Goal: Browse casually

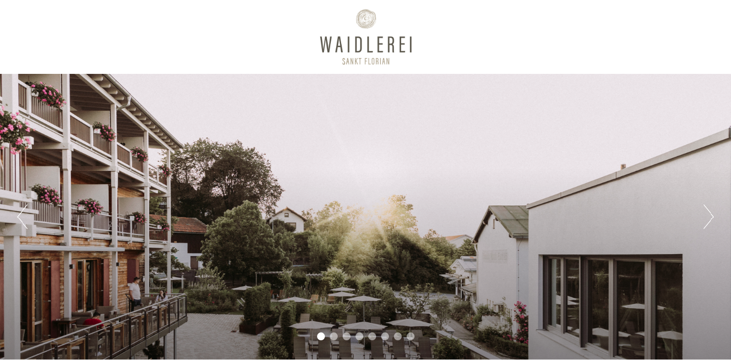
click at [707, 220] on button "Next" at bounding box center [709, 216] width 10 height 25
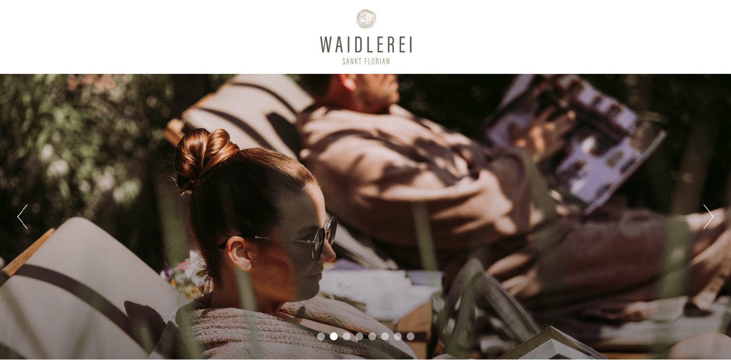
click at [707, 220] on button "Next" at bounding box center [709, 216] width 10 height 25
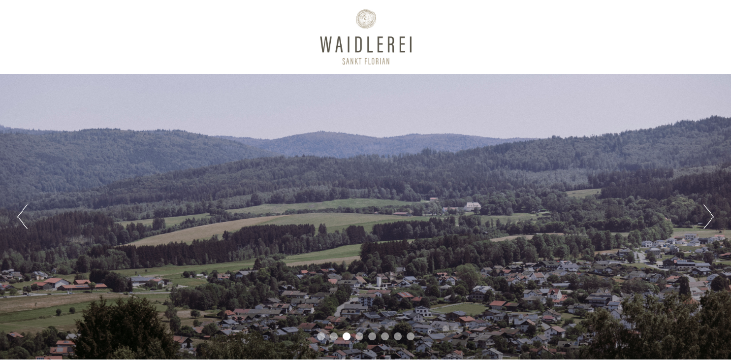
click at [707, 220] on button "Next" at bounding box center [709, 216] width 10 height 25
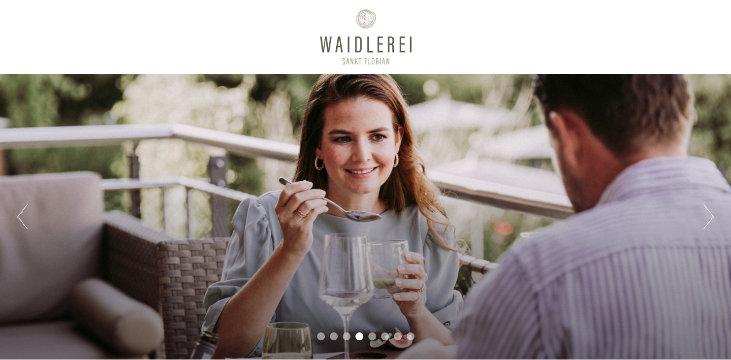
click at [707, 220] on button "Next" at bounding box center [709, 216] width 10 height 25
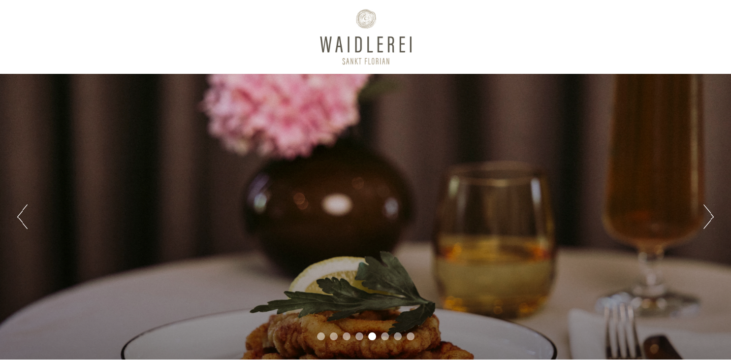
click at [707, 220] on button "Next" at bounding box center [709, 216] width 10 height 25
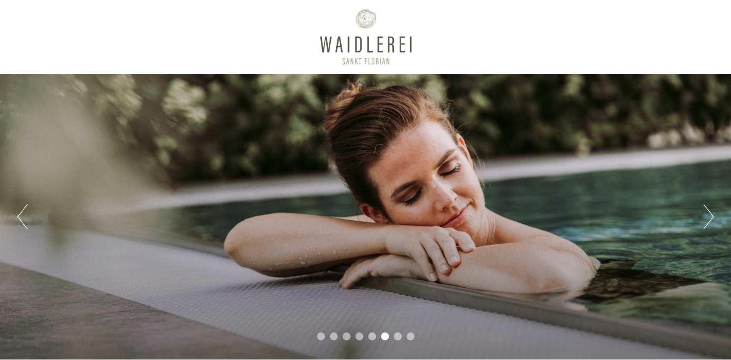
click at [707, 220] on button "Next" at bounding box center [709, 216] width 10 height 25
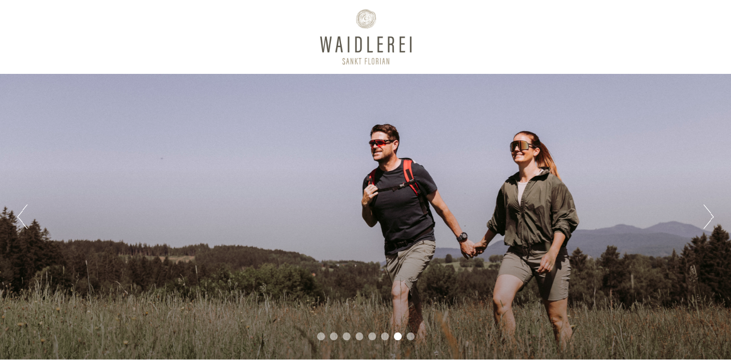
click at [707, 220] on button "Next" at bounding box center [709, 216] width 10 height 25
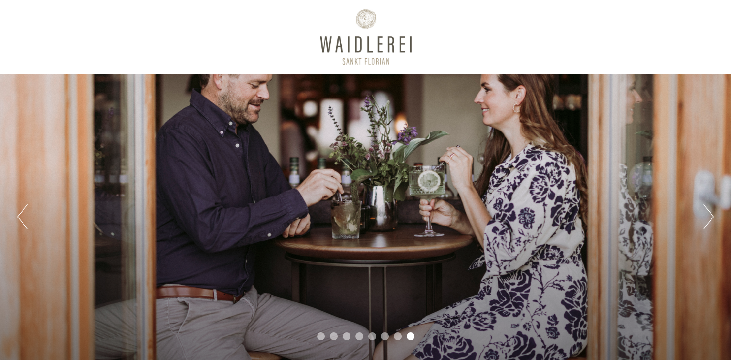
click at [707, 220] on button "Next" at bounding box center [709, 216] width 10 height 25
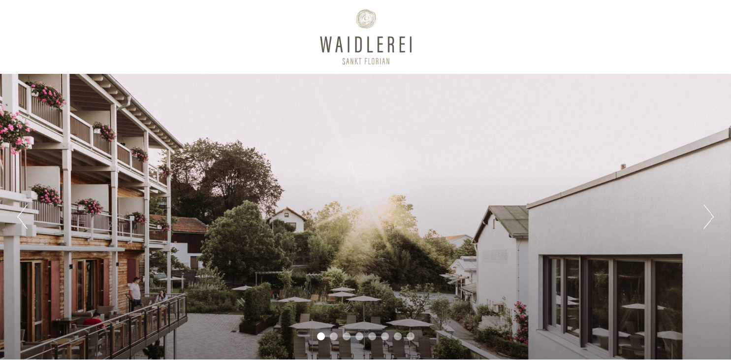
click at [707, 220] on button "Next" at bounding box center [709, 216] width 10 height 25
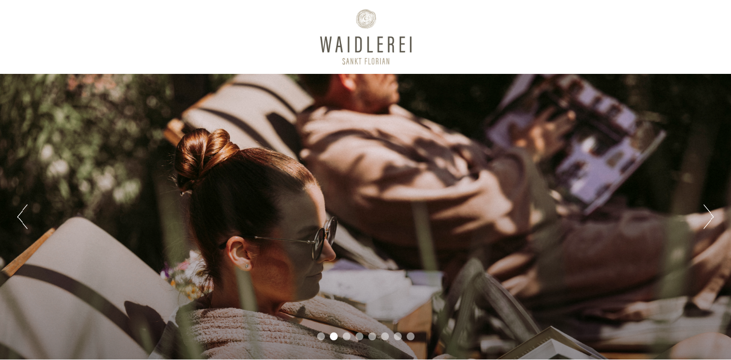
click at [707, 220] on button "Next" at bounding box center [709, 216] width 10 height 25
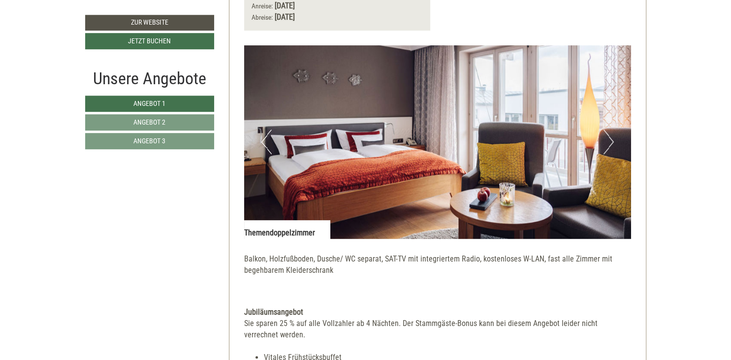
scroll to position [612, 0]
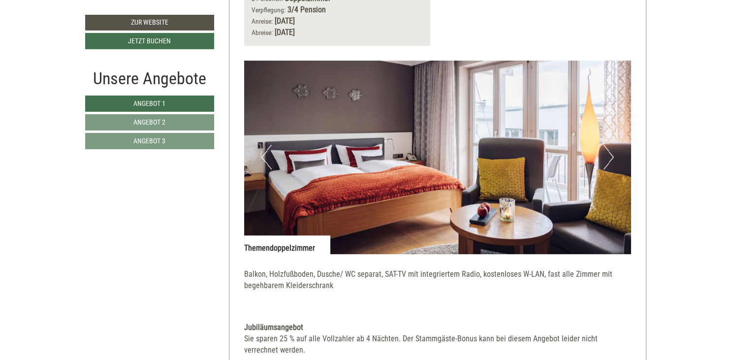
click at [605, 153] on button "Next" at bounding box center [609, 157] width 10 height 25
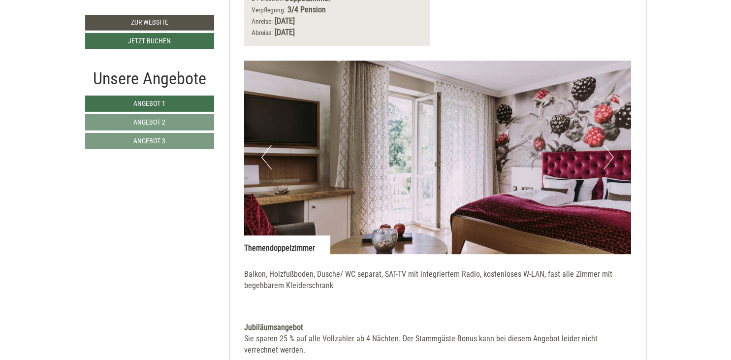
click at [605, 153] on button "Next" at bounding box center [609, 157] width 10 height 25
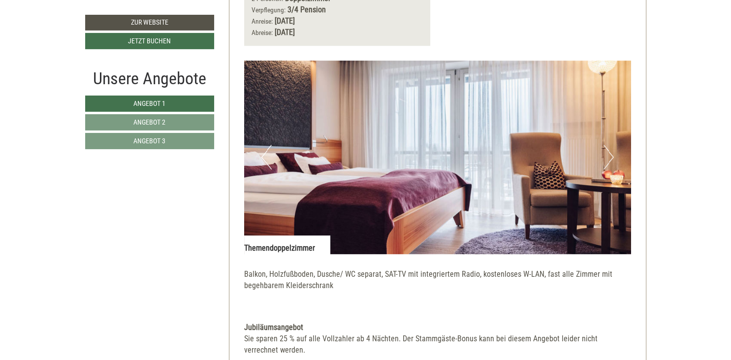
click at [605, 153] on button "Next" at bounding box center [609, 157] width 10 height 25
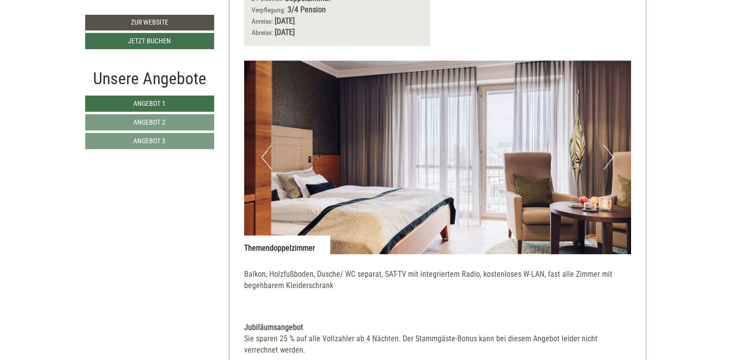
click at [605, 153] on button "Next" at bounding box center [609, 157] width 10 height 25
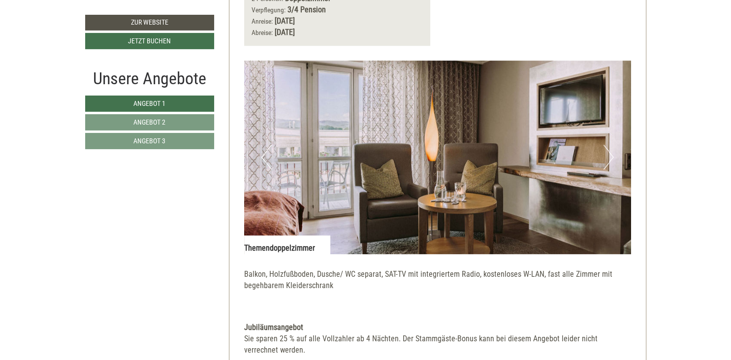
click at [605, 153] on button "Next" at bounding box center [609, 157] width 10 height 25
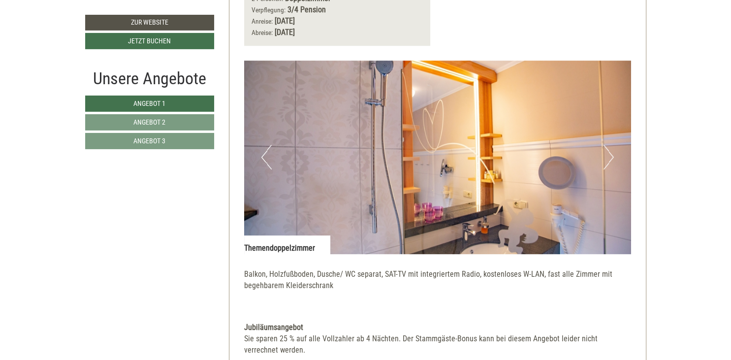
click at [605, 153] on button "Next" at bounding box center [609, 157] width 10 height 25
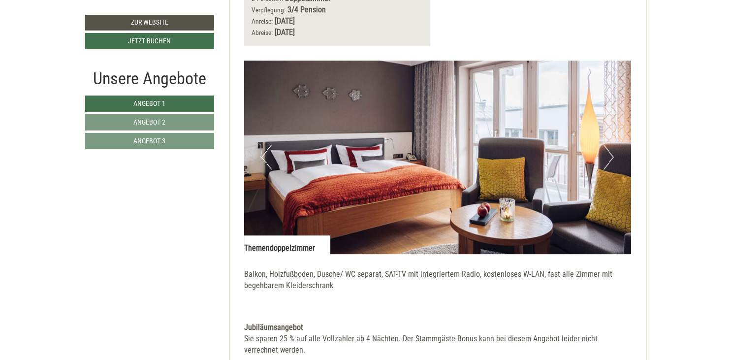
click at [605, 153] on button "Next" at bounding box center [609, 157] width 10 height 25
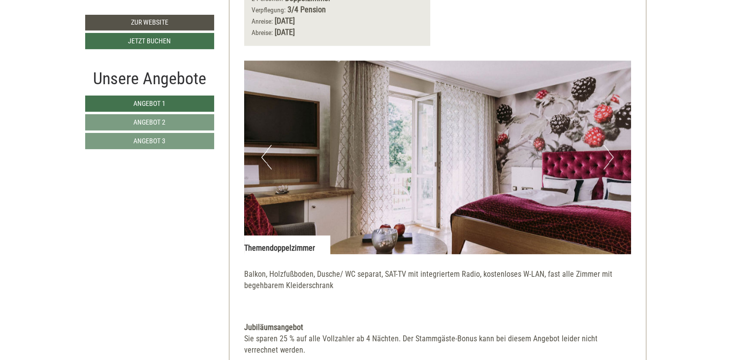
click at [605, 153] on button "Next" at bounding box center [609, 157] width 10 height 25
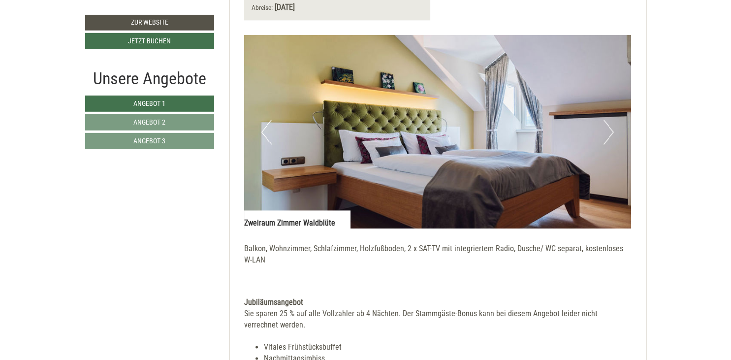
scroll to position [1365, 0]
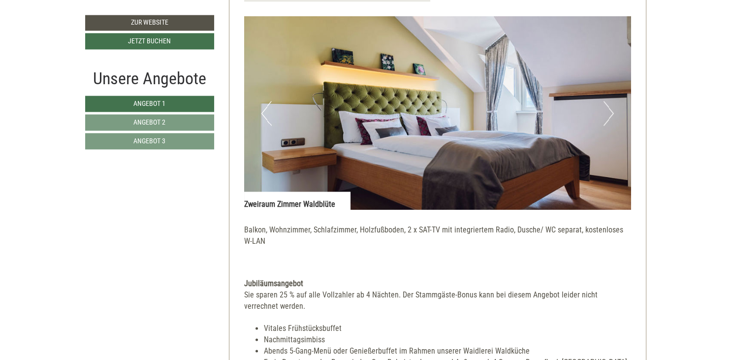
click at [605, 118] on button "Next" at bounding box center [609, 113] width 10 height 25
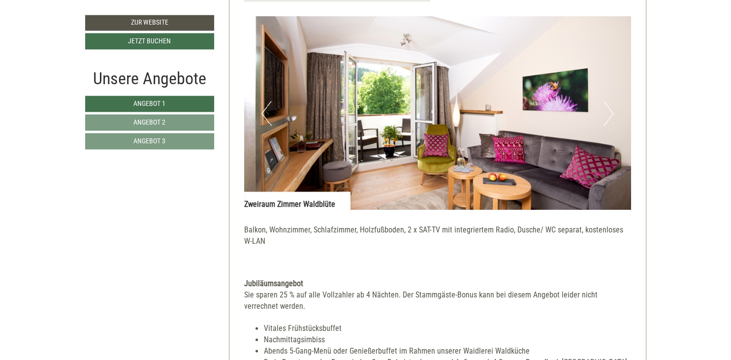
click at [605, 118] on button "Next" at bounding box center [609, 113] width 10 height 25
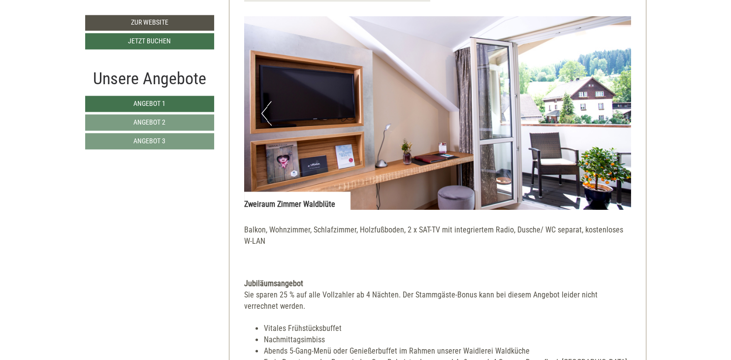
click at [605, 118] on button "Next" at bounding box center [609, 113] width 10 height 25
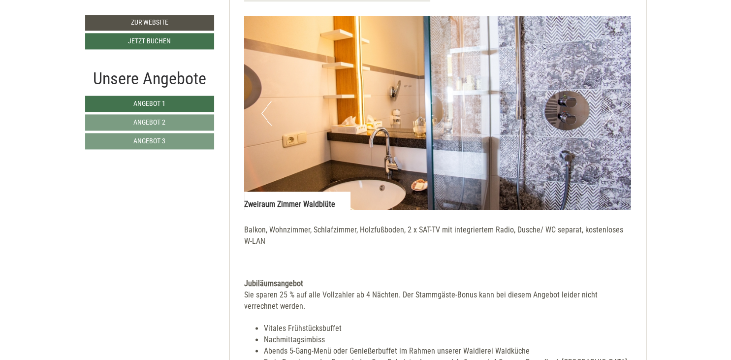
click at [605, 118] on button "Next" at bounding box center [609, 113] width 10 height 25
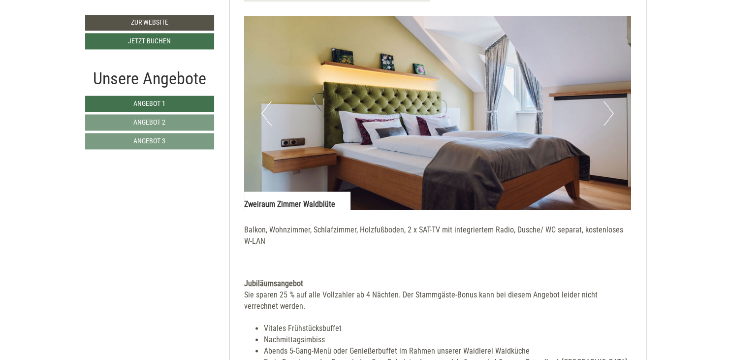
click at [605, 118] on button "Next" at bounding box center [609, 113] width 10 height 25
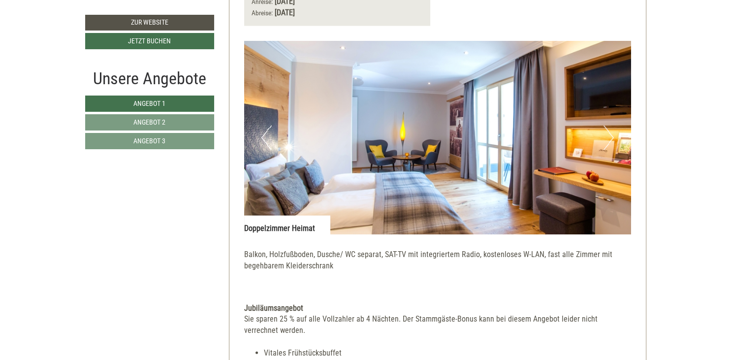
scroll to position [2056, 0]
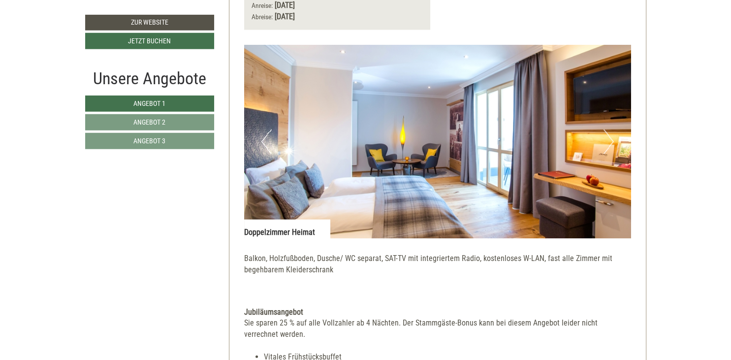
click at [607, 145] on button "Next" at bounding box center [609, 141] width 10 height 25
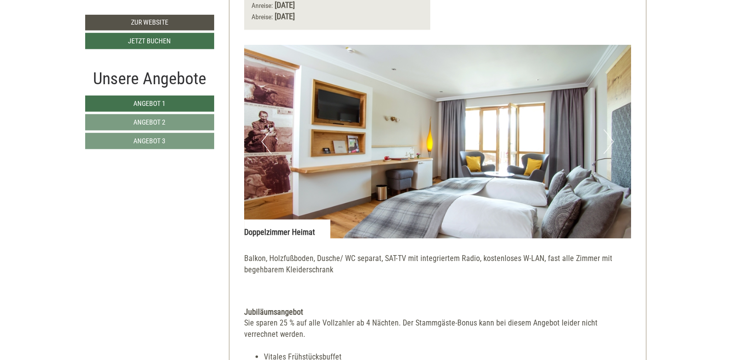
click at [607, 145] on button "Next" at bounding box center [609, 141] width 10 height 25
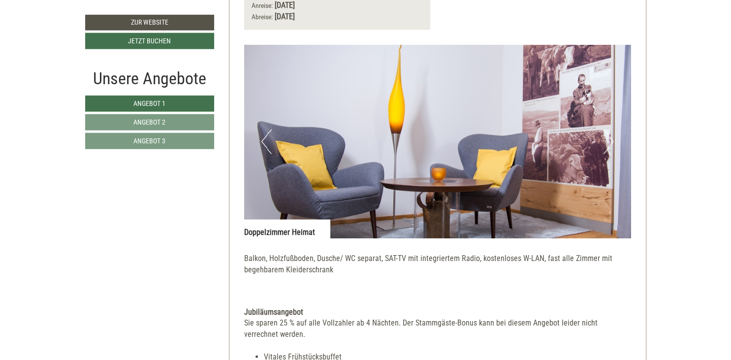
click at [607, 145] on button "Next" at bounding box center [609, 141] width 10 height 25
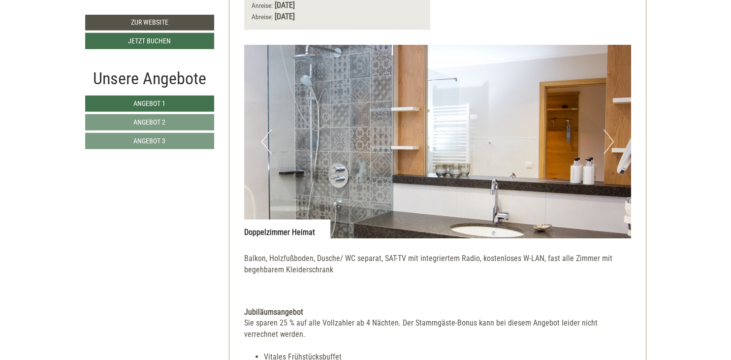
click at [607, 145] on button "Next" at bounding box center [609, 141] width 10 height 25
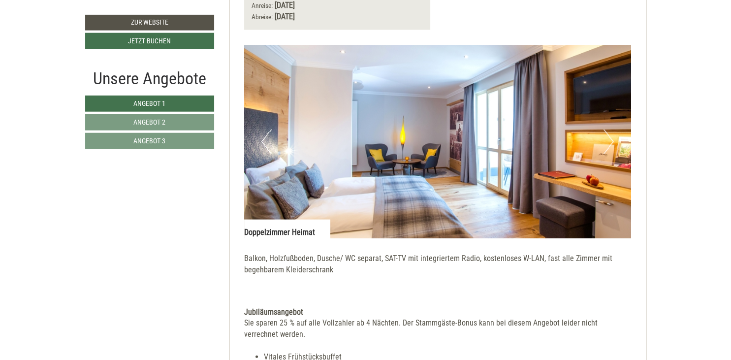
click at [607, 145] on button "Next" at bounding box center [609, 141] width 10 height 25
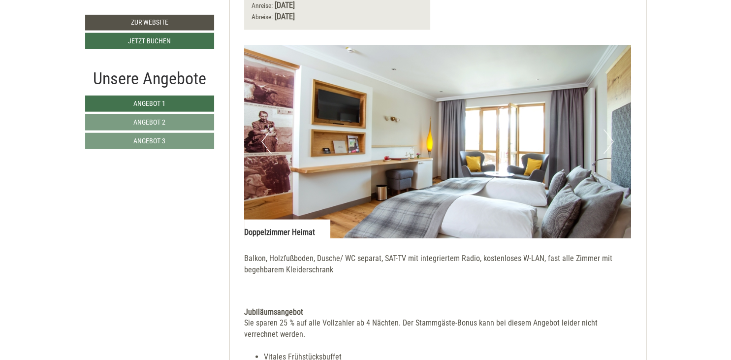
click at [607, 145] on button "Next" at bounding box center [609, 141] width 10 height 25
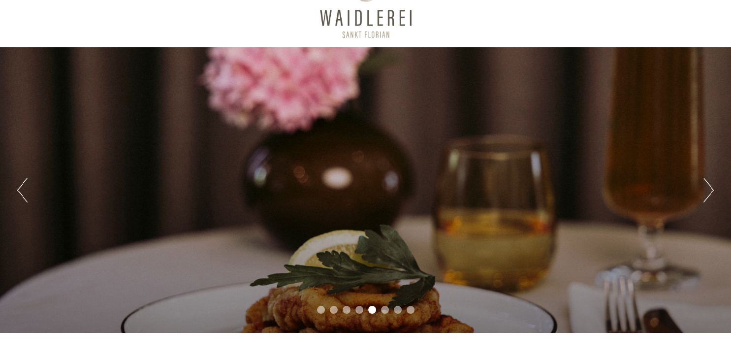
scroll to position [11, 0]
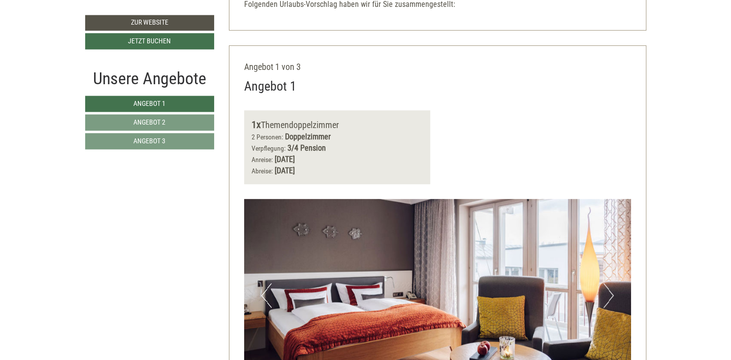
scroll to position [473, 0]
